Goal: Task Accomplishment & Management: Manage account settings

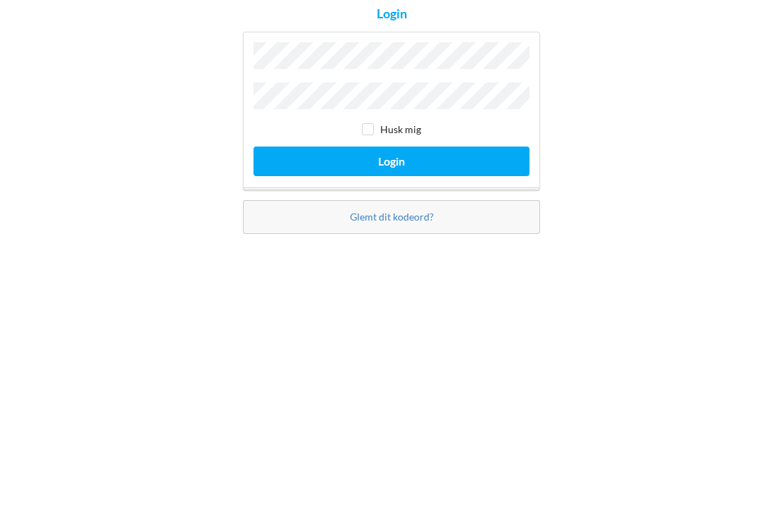
click at [387, 283] on button "Login" at bounding box center [391, 297] width 276 height 29
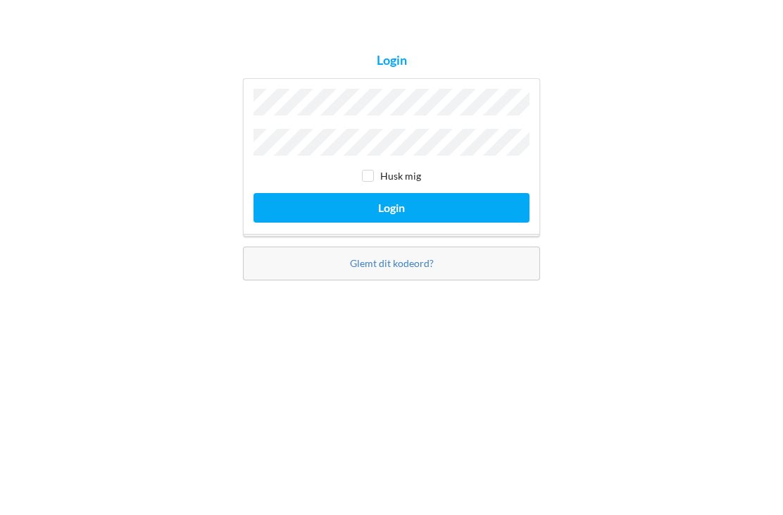
click at [382, 283] on button "Login" at bounding box center [391, 297] width 276 height 29
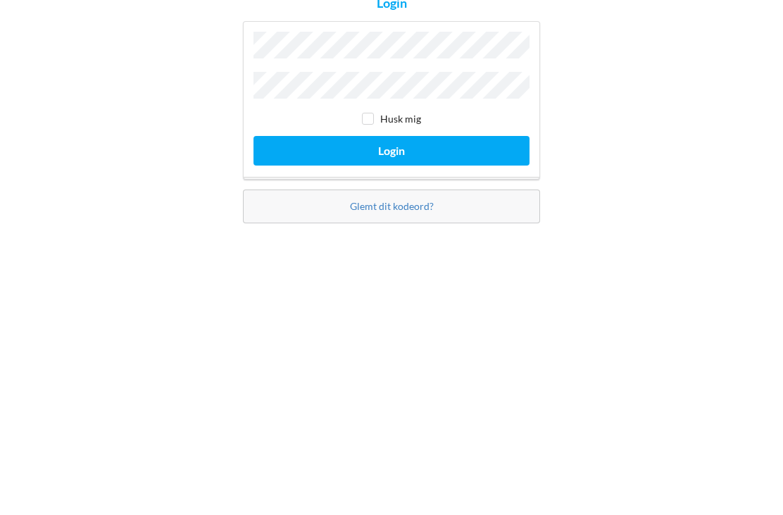
click at [388, 283] on button "Login" at bounding box center [391, 297] width 276 height 29
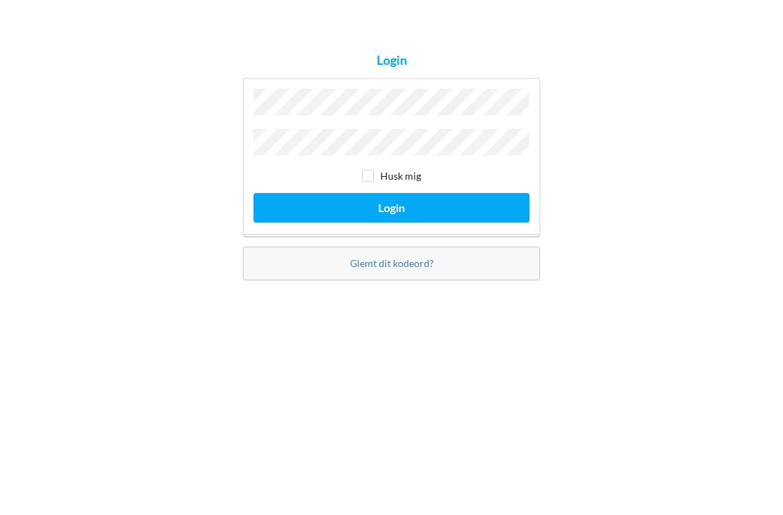
click at [363, 283] on button "Login" at bounding box center [391, 297] width 276 height 29
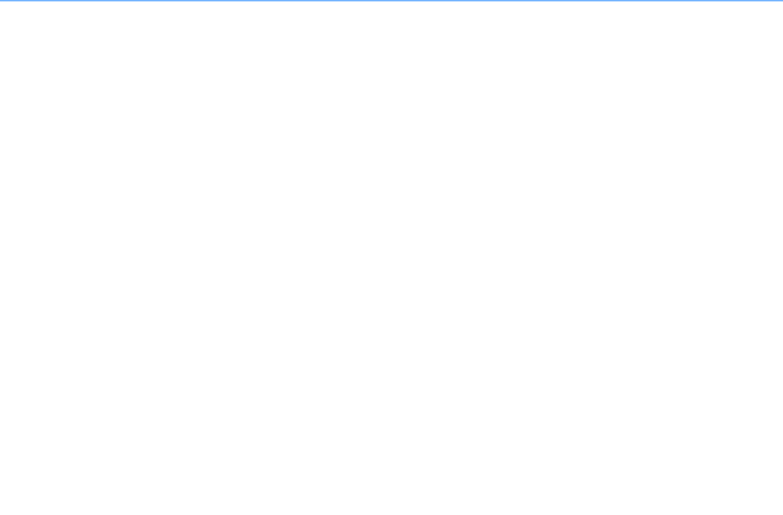
scroll to position [8, 0]
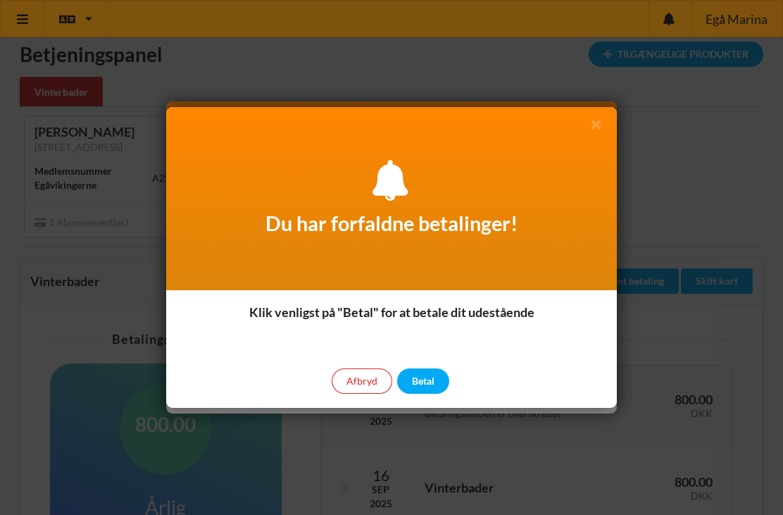
click at [365, 380] on div "Afbryd" at bounding box center [362, 380] width 61 height 25
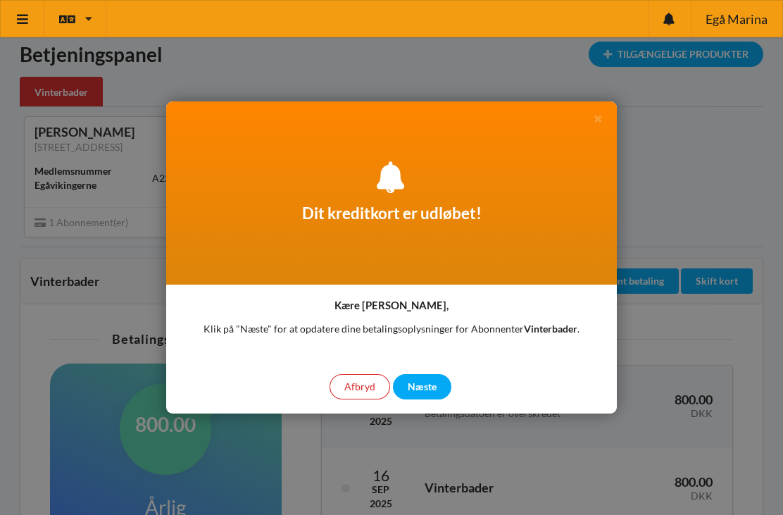
click at [363, 380] on div "Afbryd" at bounding box center [360, 386] width 61 height 25
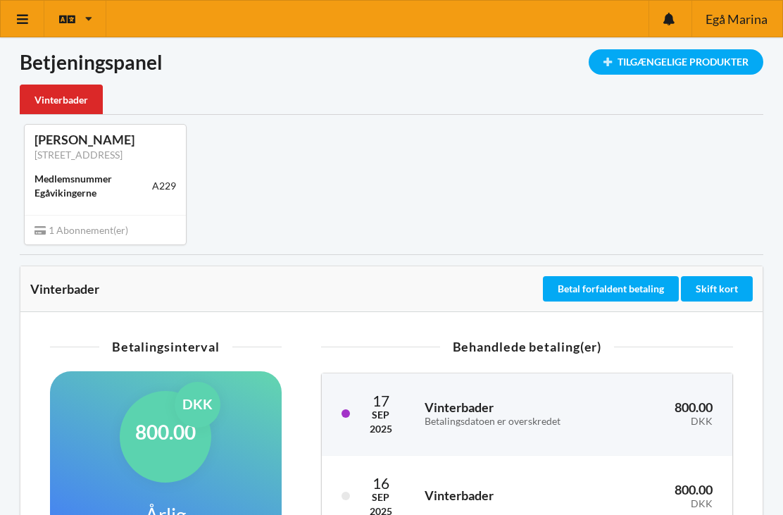
click at [72, 92] on div "Vinterbader" at bounding box center [61, 99] width 83 height 30
click at [62, 100] on div "Vinterbader" at bounding box center [61, 99] width 83 height 30
click at [738, 21] on span "Egå Marina" at bounding box center [737, 19] width 62 height 13
click at [742, 9] on div "Egå Marina" at bounding box center [736, 19] width 91 height 36
click at [23, 18] on icon at bounding box center [22, 19] width 15 height 13
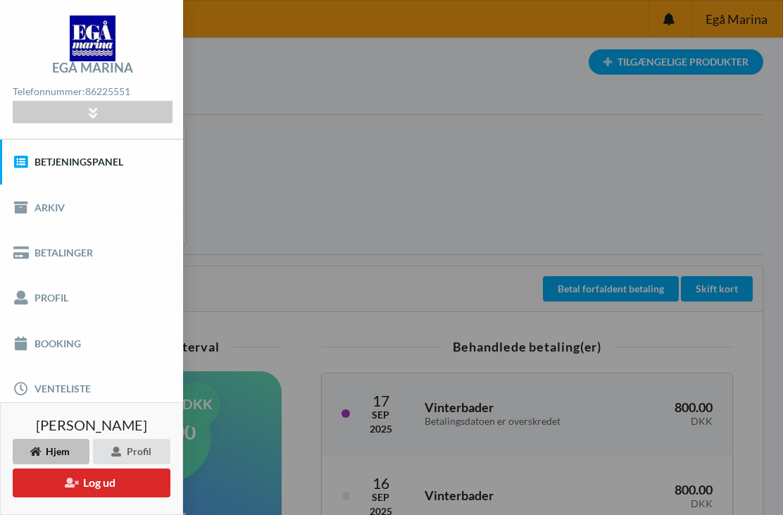
click at [127, 450] on div "Profil" at bounding box center [131, 451] width 77 height 25
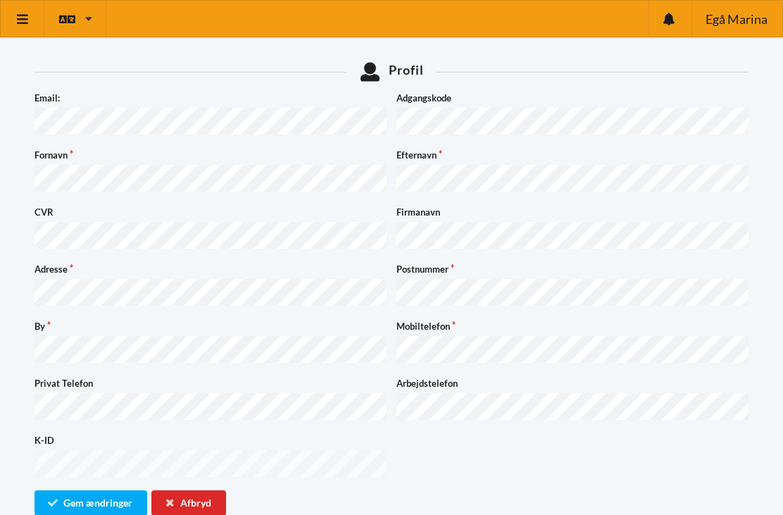
click at [189, 490] on div "Afbryd" at bounding box center [188, 502] width 75 height 25
click at [26, 22] on icon at bounding box center [22, 19] width 15 height 13
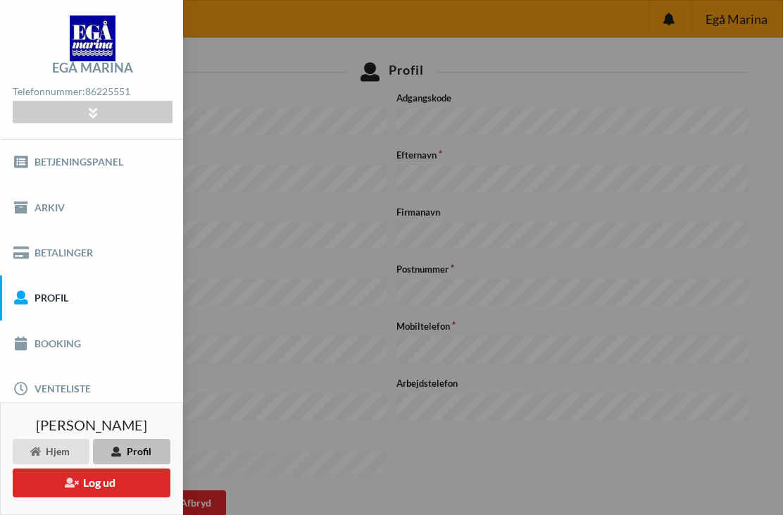
click at [71, 161] on link "Betjeningspanel" at bounding box center [91, 161] width 183 height 45
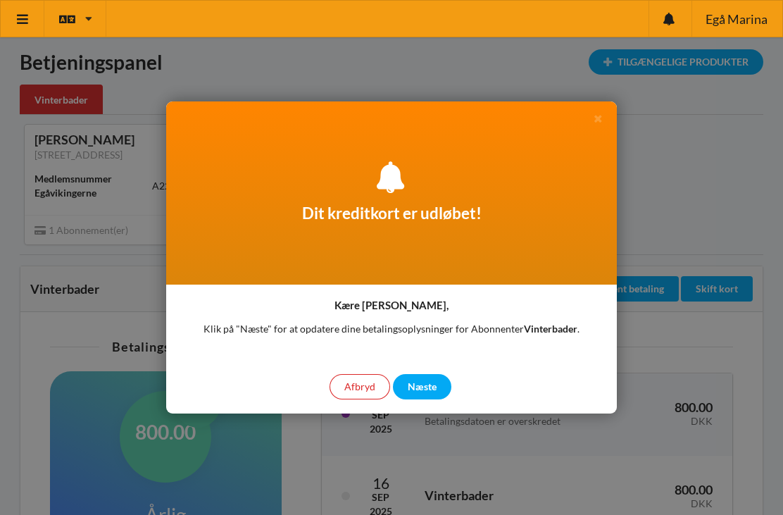
click at [356, 382] on div "Afbryd" at bounding box center [360, 386] width 61 height 25
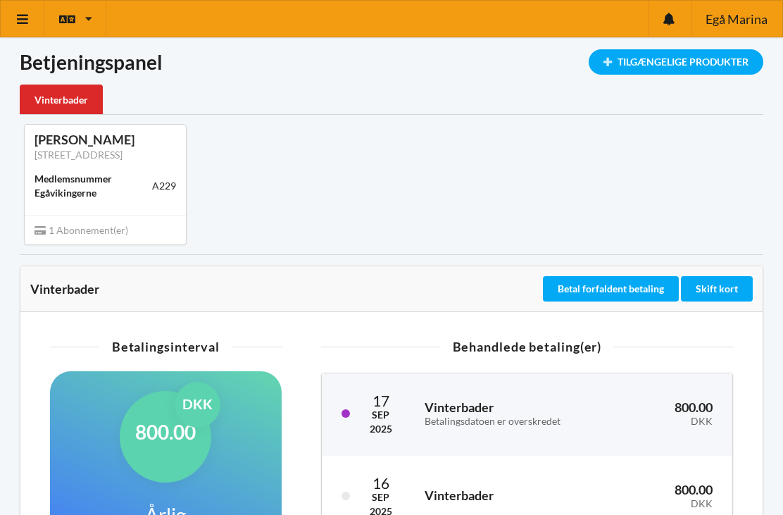
click at [78, 184] on div "Medlemsnummer Egåvikingerne" at bounding box center [94, 186] width 118 height 28
click at [23, 24] on icon at bounding box center [22, 19] width 15 height 13
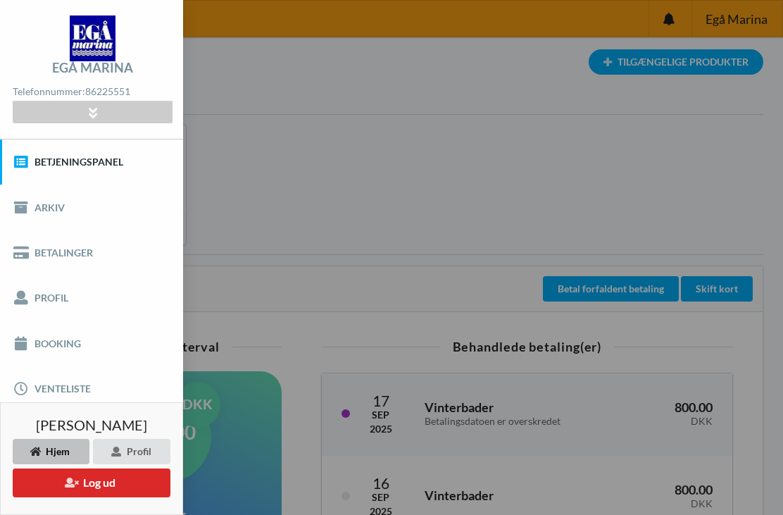
click at [51, 295] on link "Profil" at bounding box center [91, 297] width 183 height 45
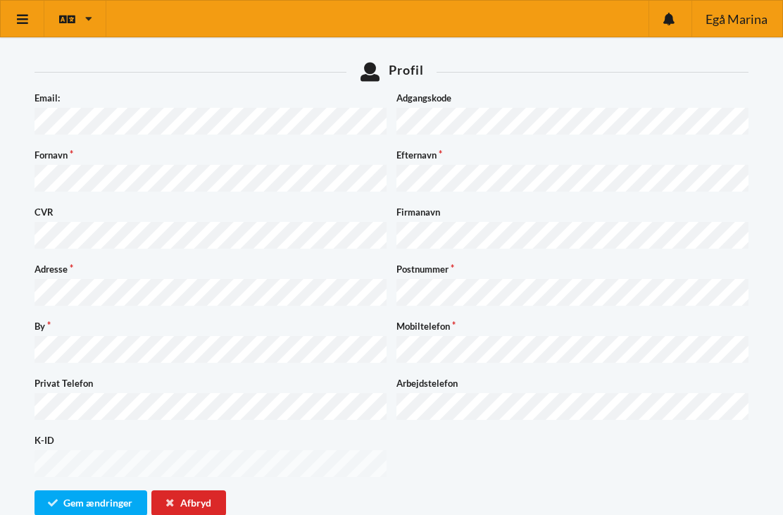
click at [24, 18] on icon at bounding box center [22, 19] width 15 height 13
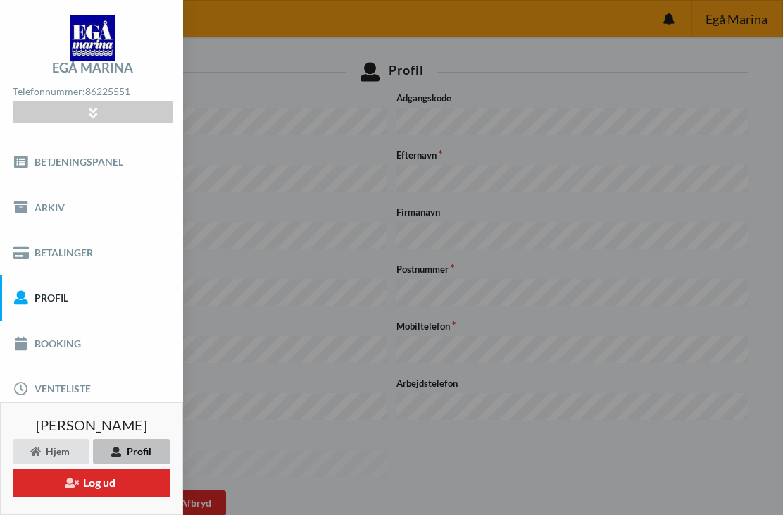
click at [91, 118] on icon at bounding box center [92, 112] width 16 height 12
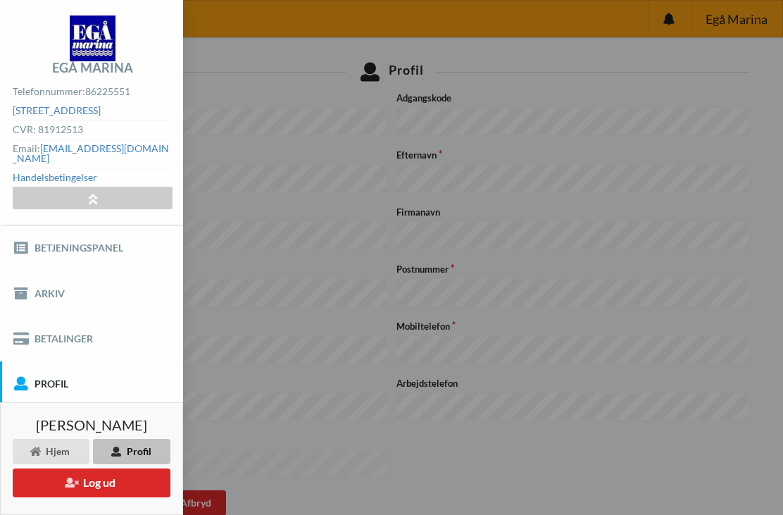
click at [97, 150] on link "[EMAIL_ADDRESS][DOMAIN_NAME]" at bounding box center [91, 153] width 156 height 22
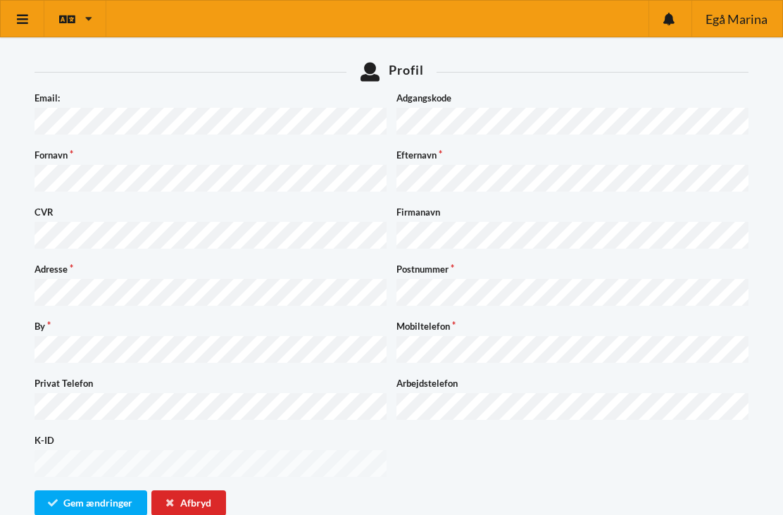
click at [193, 490] on div "Afbryd" at bounding box center [188, 502] width 75 height 25
click at [191, 490] on div "Afbryd" at bounding box center [188, 502] width 75 height 25
click at [194, 490] on div "Afbryd" at bounding box center [188, 502] width 75 height 25
click at [186, 490] on div "Afbryd" at bounding box center [188, 502] width 75 height 25
click at [24, 20] on icon at bounding box center [22, 19] width 15 height 13
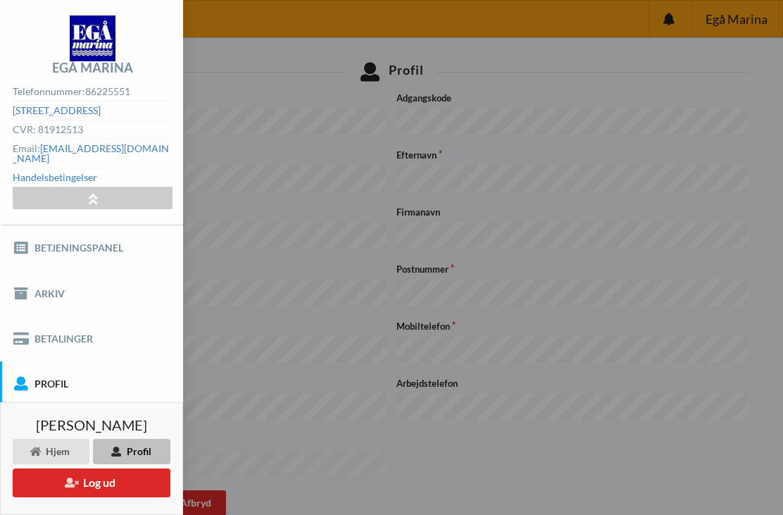
click at [73, 238] on link "Betjeningspanel" at bounding box center [91, 247] width 183 height 45
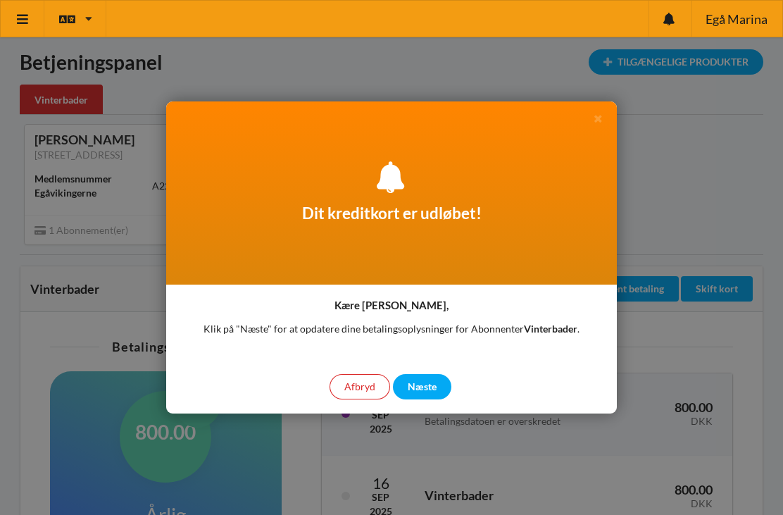
click at [344, 387] on div "Afbryd" at bounding box center [360, 386] width 61 height 25
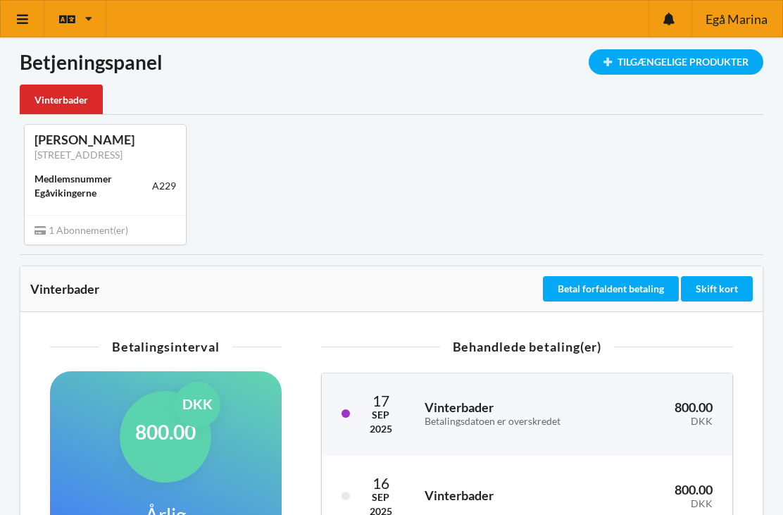
click at [24, 27] on link at bounding box center [23, 19] width 44 height 36
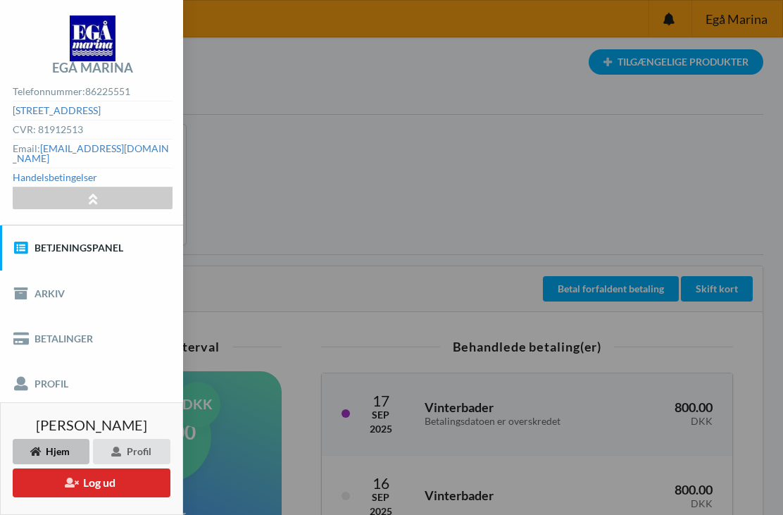
click at [80, 483] on button "Log ud" at bounding box center [92, 482] width 158 height 29
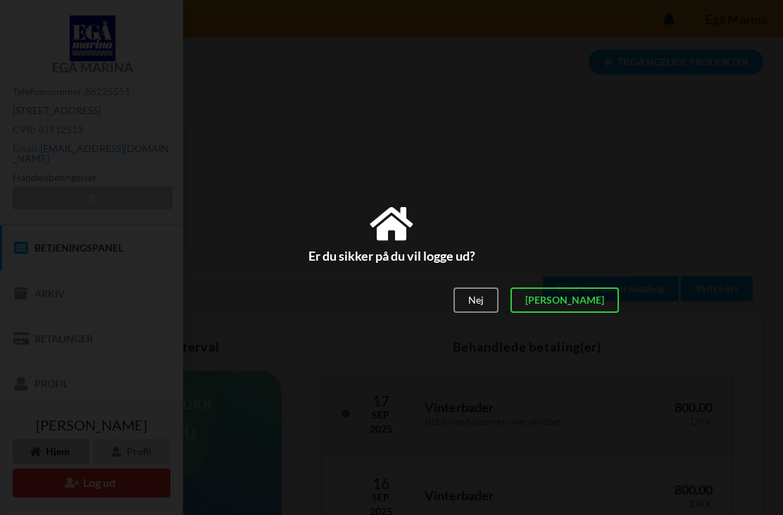
click at [602, 294] on div "[PERSON_NAME]" at bounding box center [564, 299] width 108 height 25
